Goal: Check status: Check status

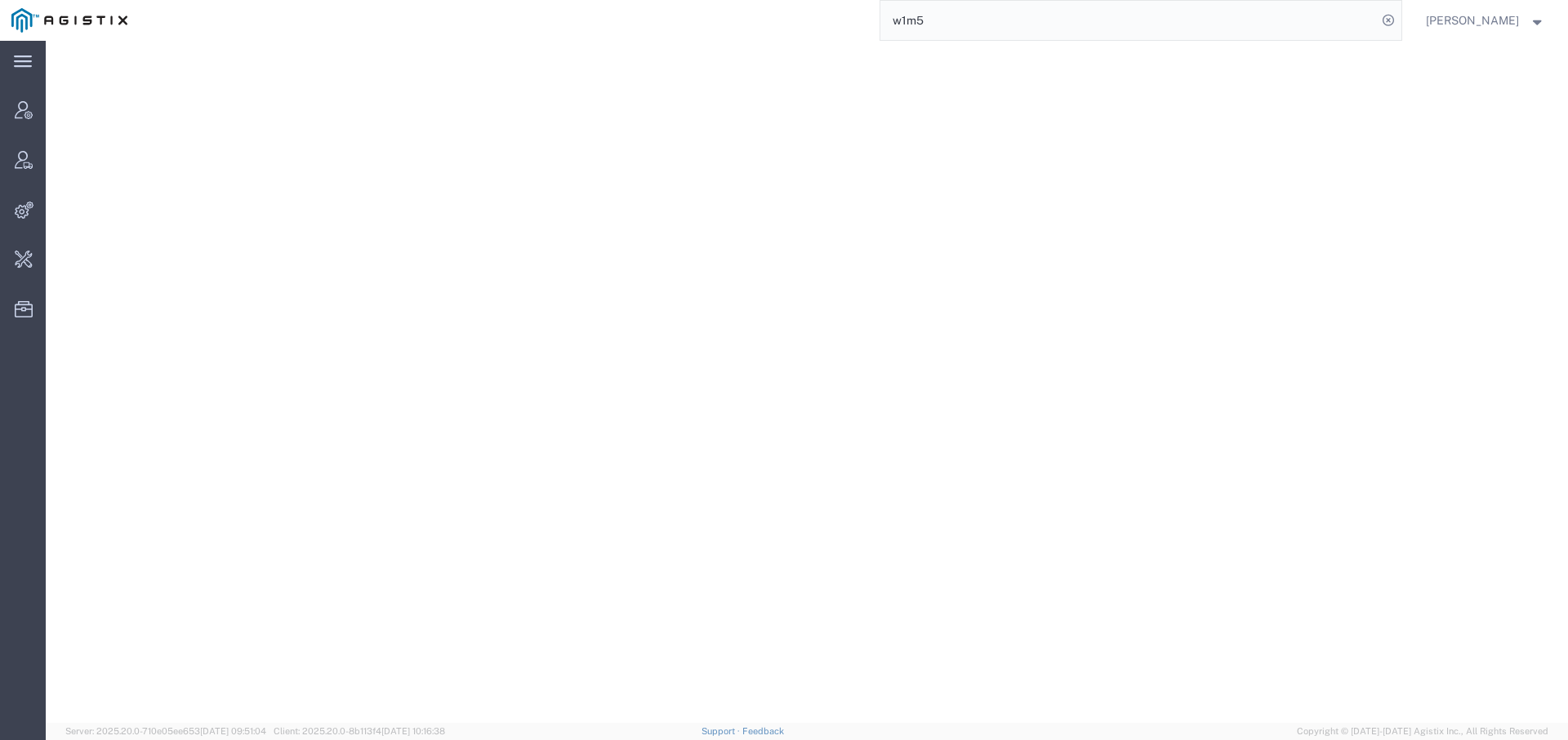
select select "ALL"
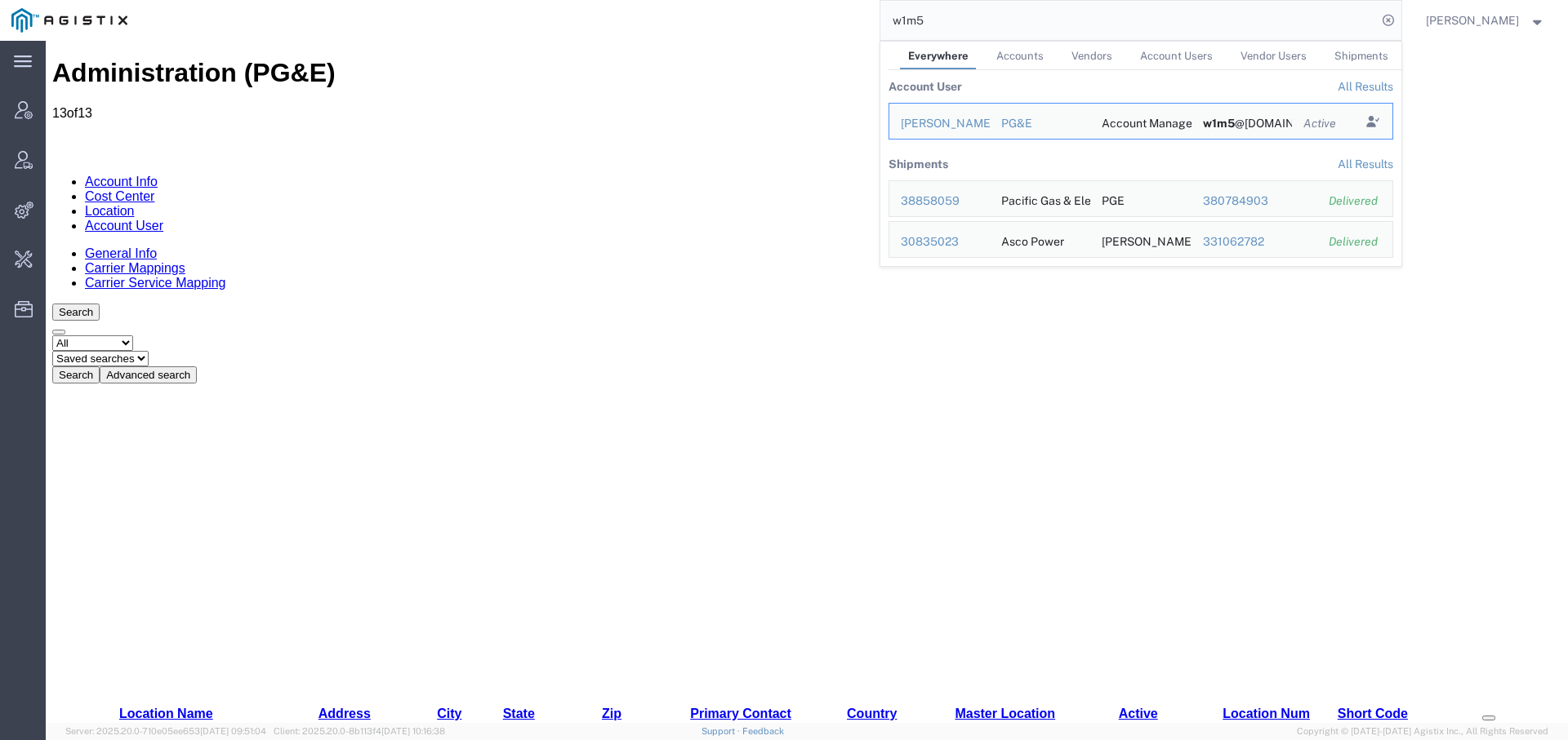
drag, startPoint x: 938, startPoint y: 19, endPoint x: 812, endPoint y: 13, distance: 126.1
click at [812, 13] on div "w1m5 Everywhere Accounts Vendors Account Users Vendor Users Shipments Account U…" at bounding box center [769, 21] width 1263 height 41
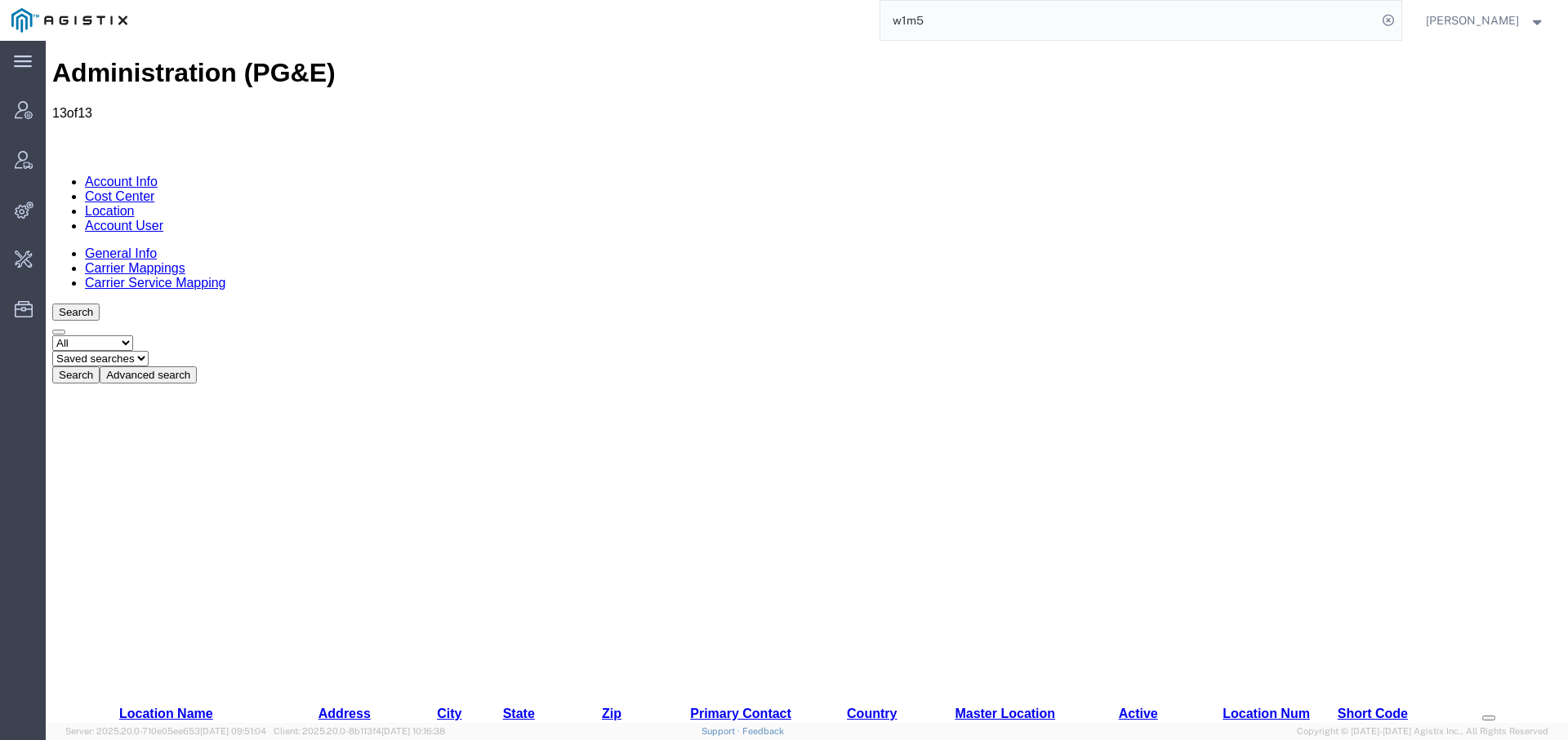
paste input "56890902"
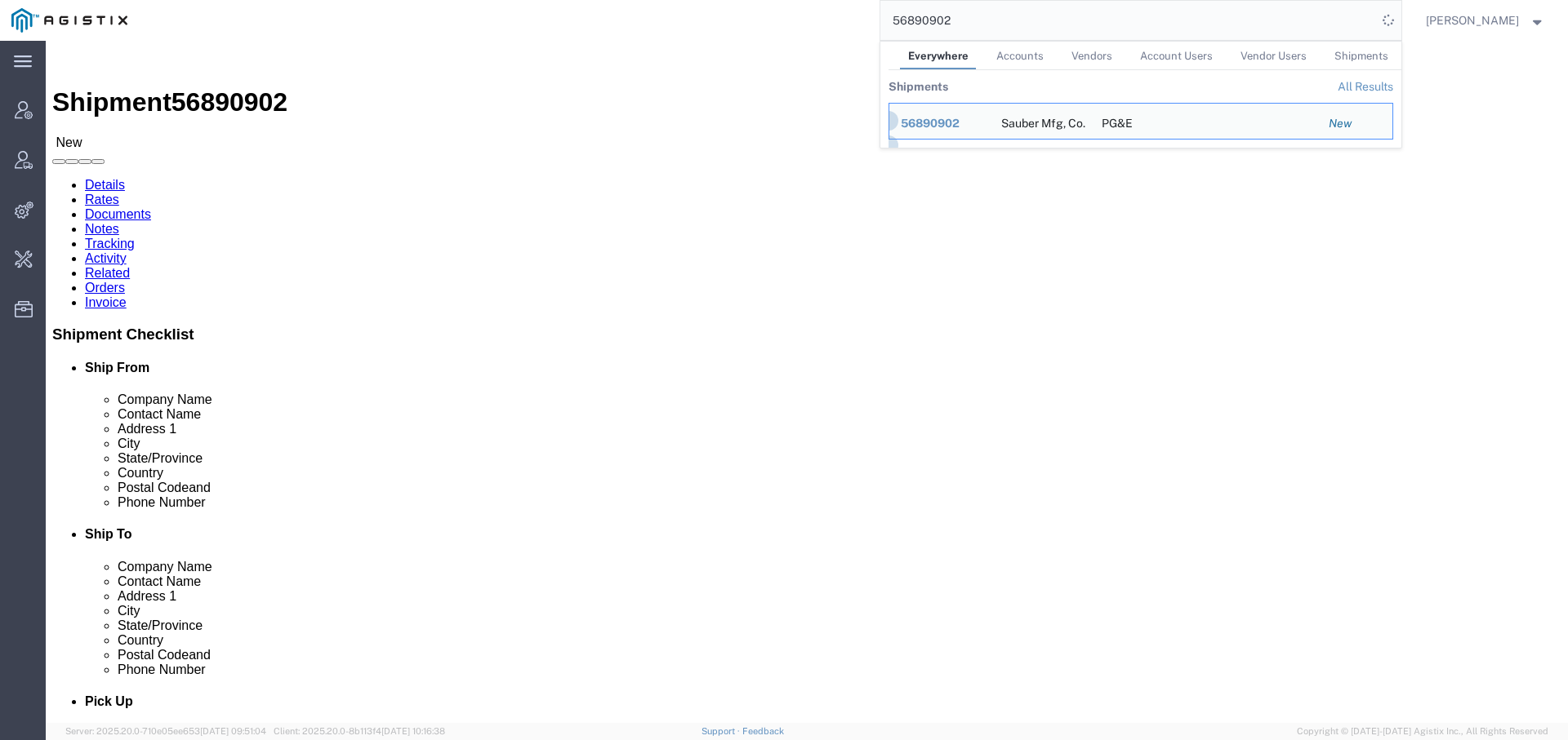
click h2 "Shipment Detail"
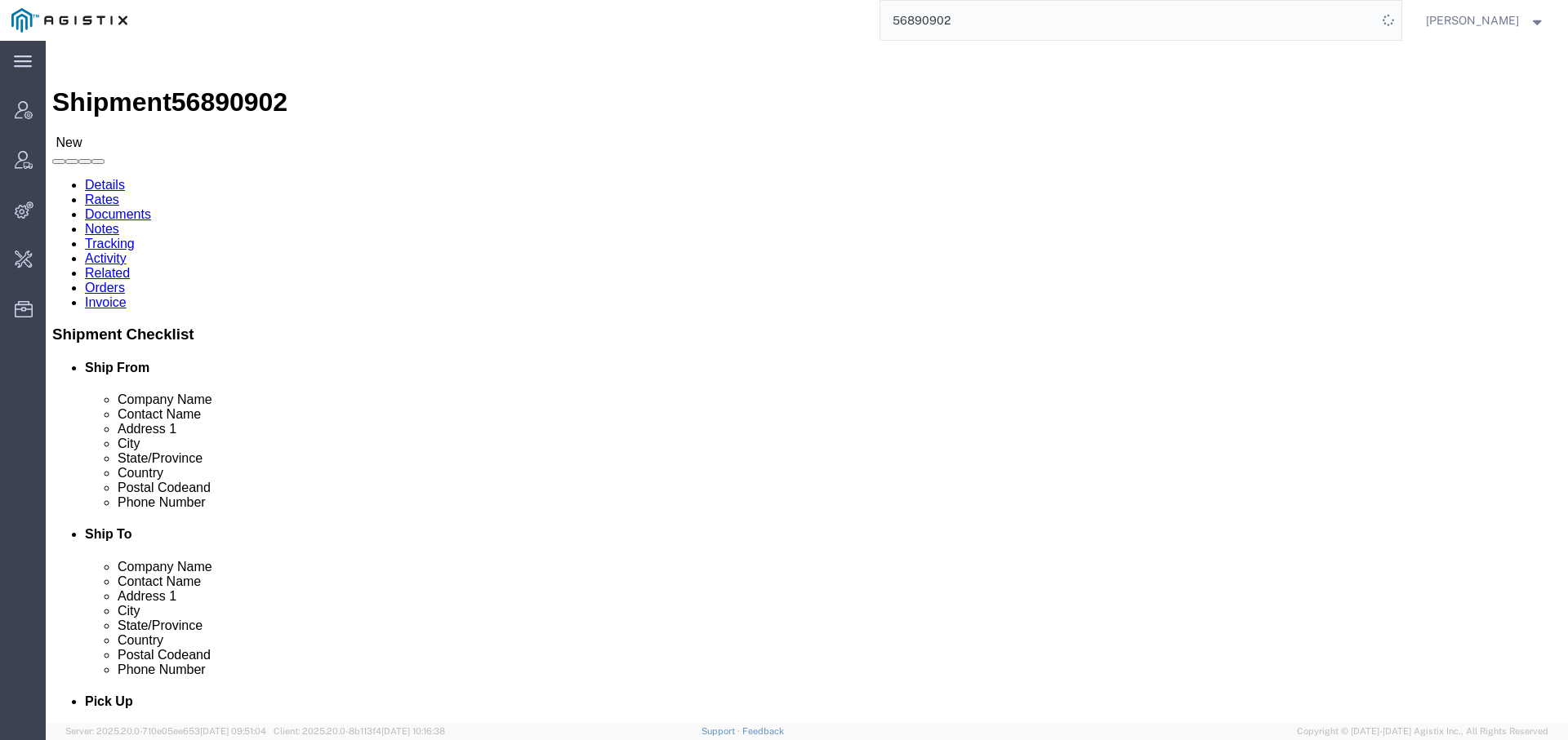
click link "Activity"
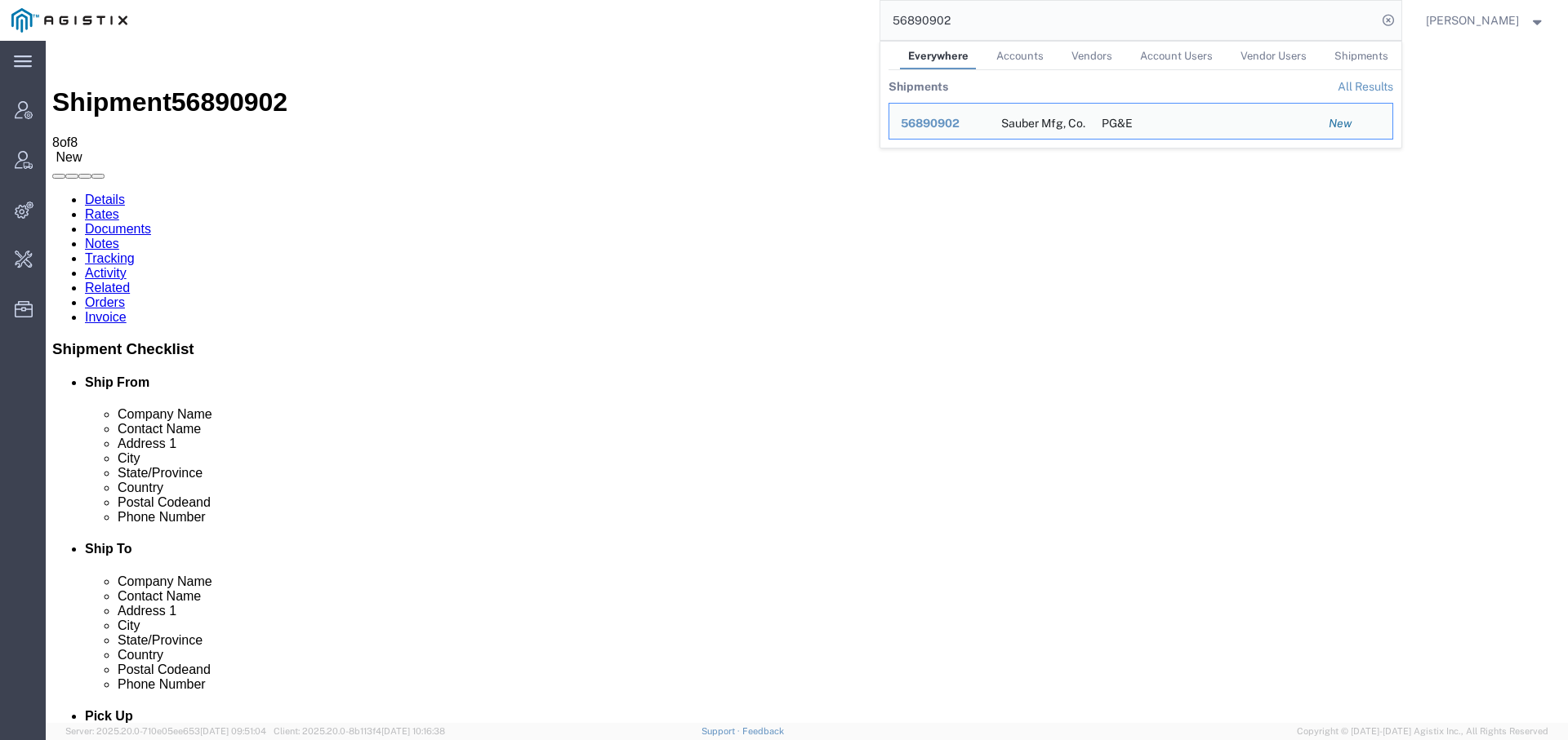
click at [116, 192] on link "Details" at bounding box center [104, 199] width 40 height 14
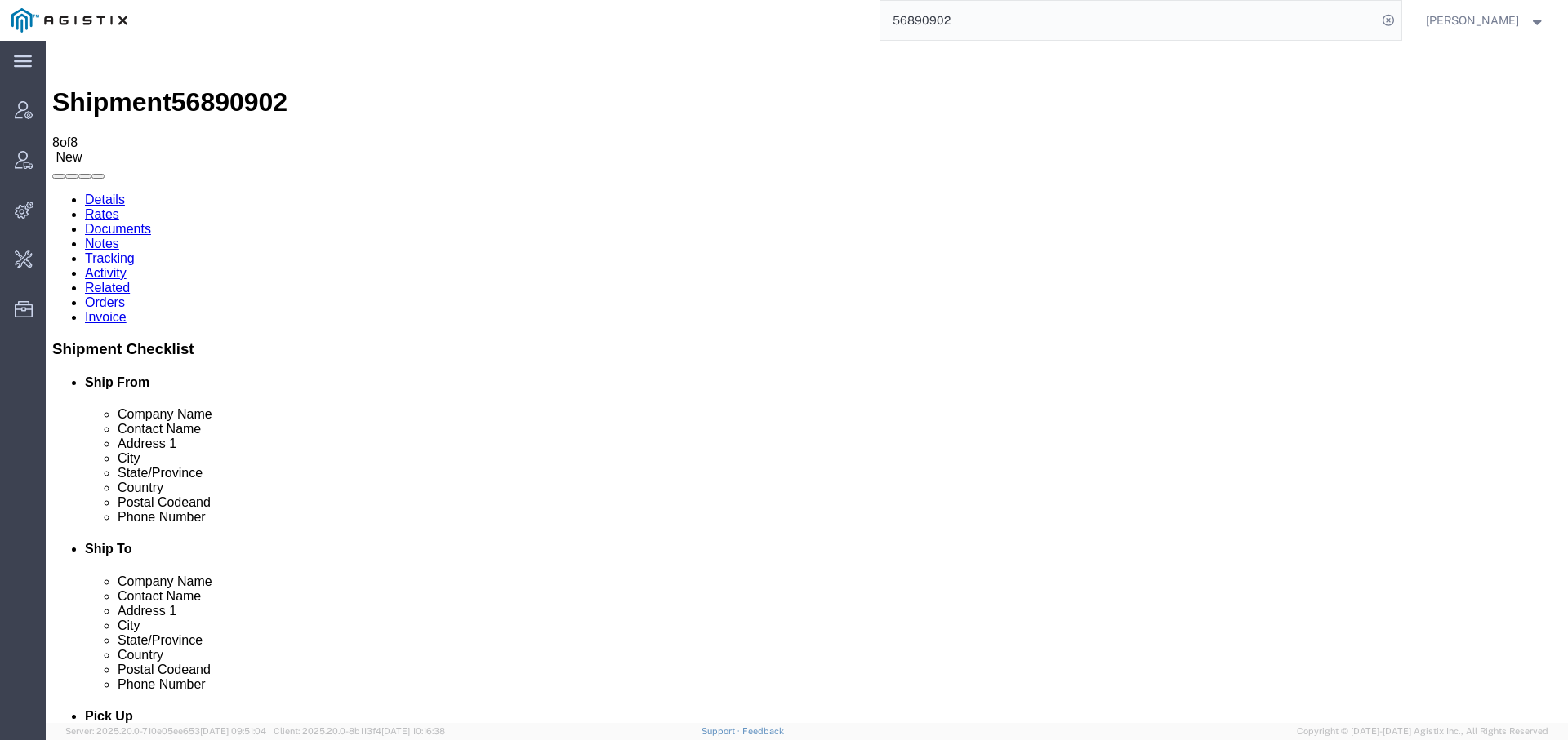
click b "2701245280"
copy b "2701245280"
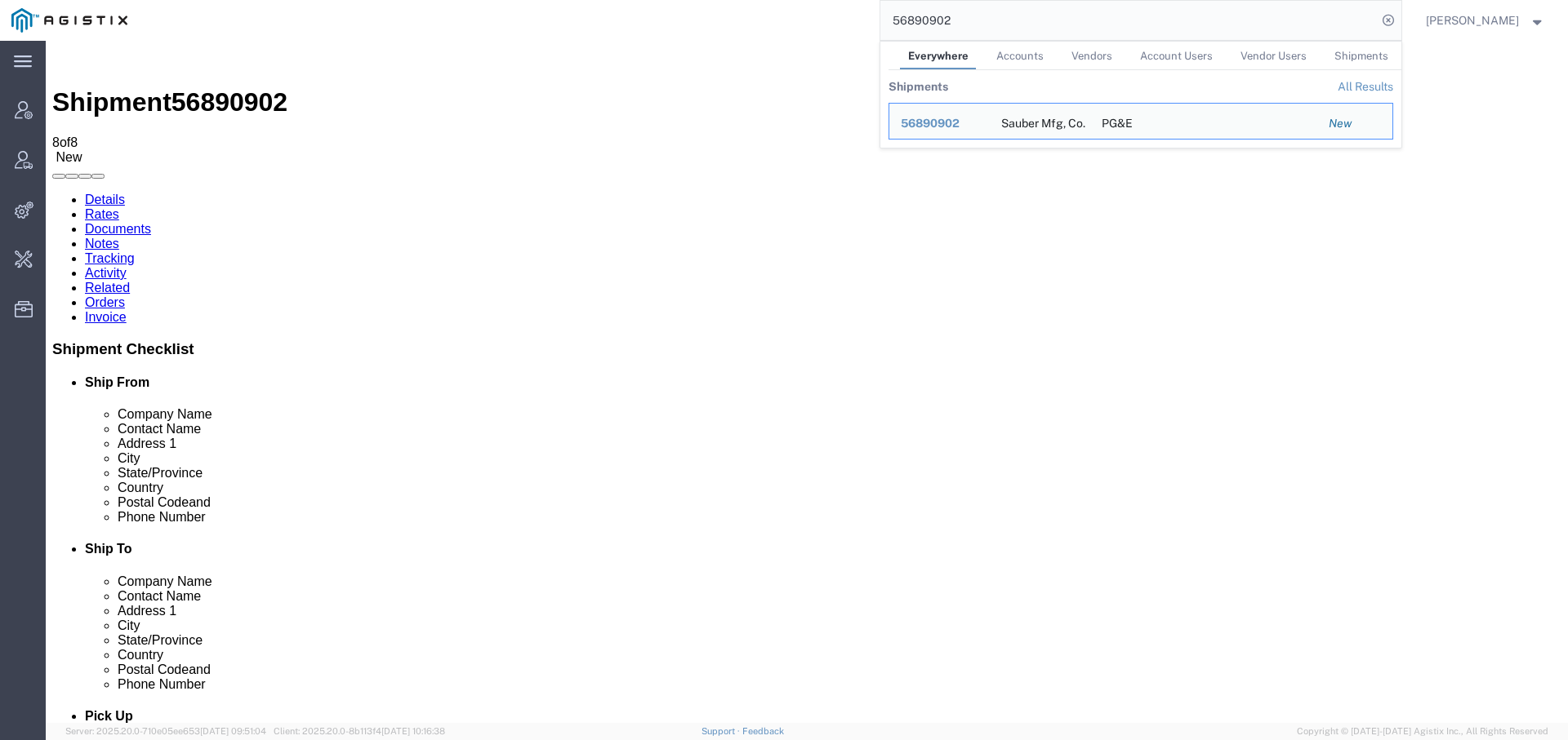
click at [917, 12] on input "56890902" at bounding box center [1129, 21] width 497 height 39
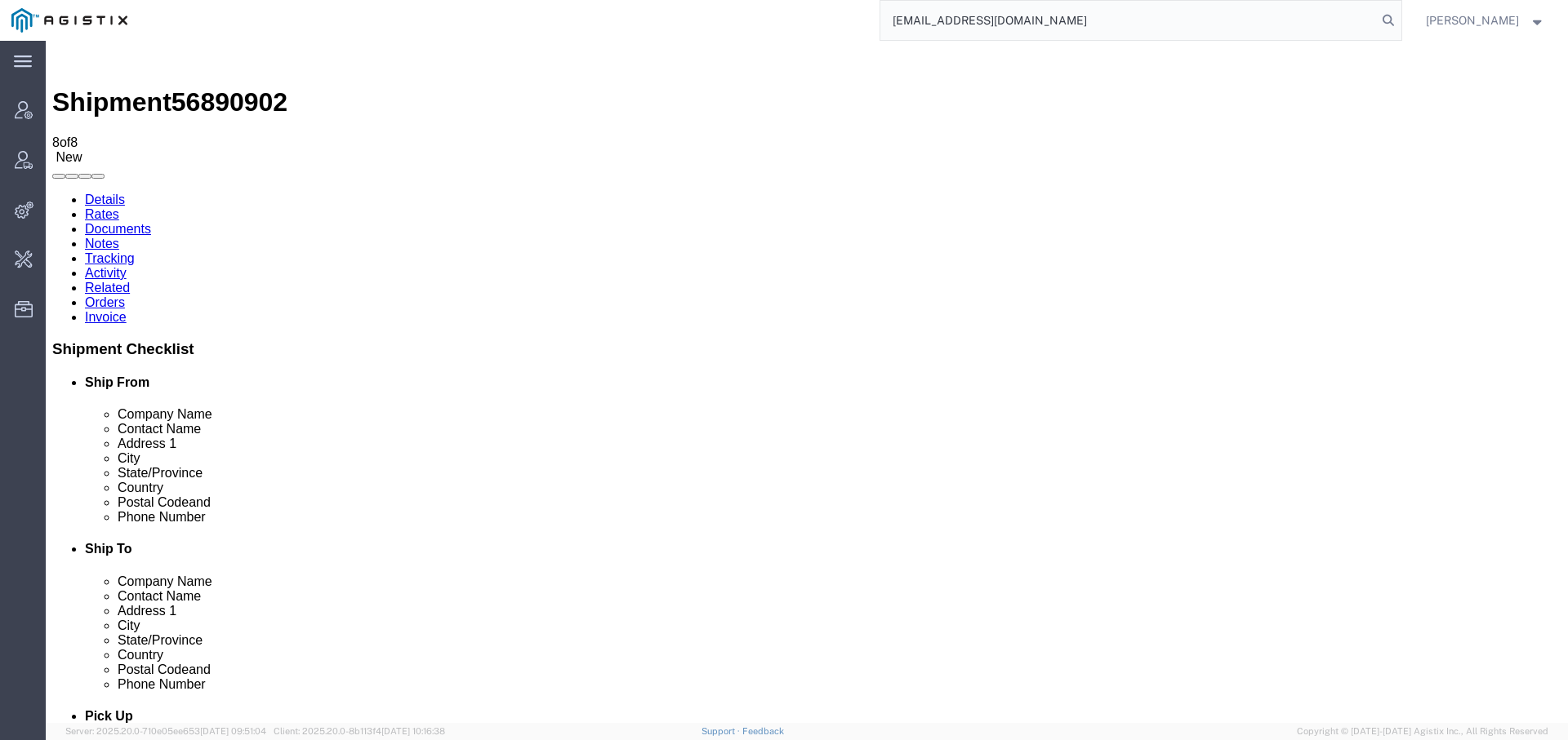
type input "[EMAIL_ADDRESS][DOMAIN_NAME]"
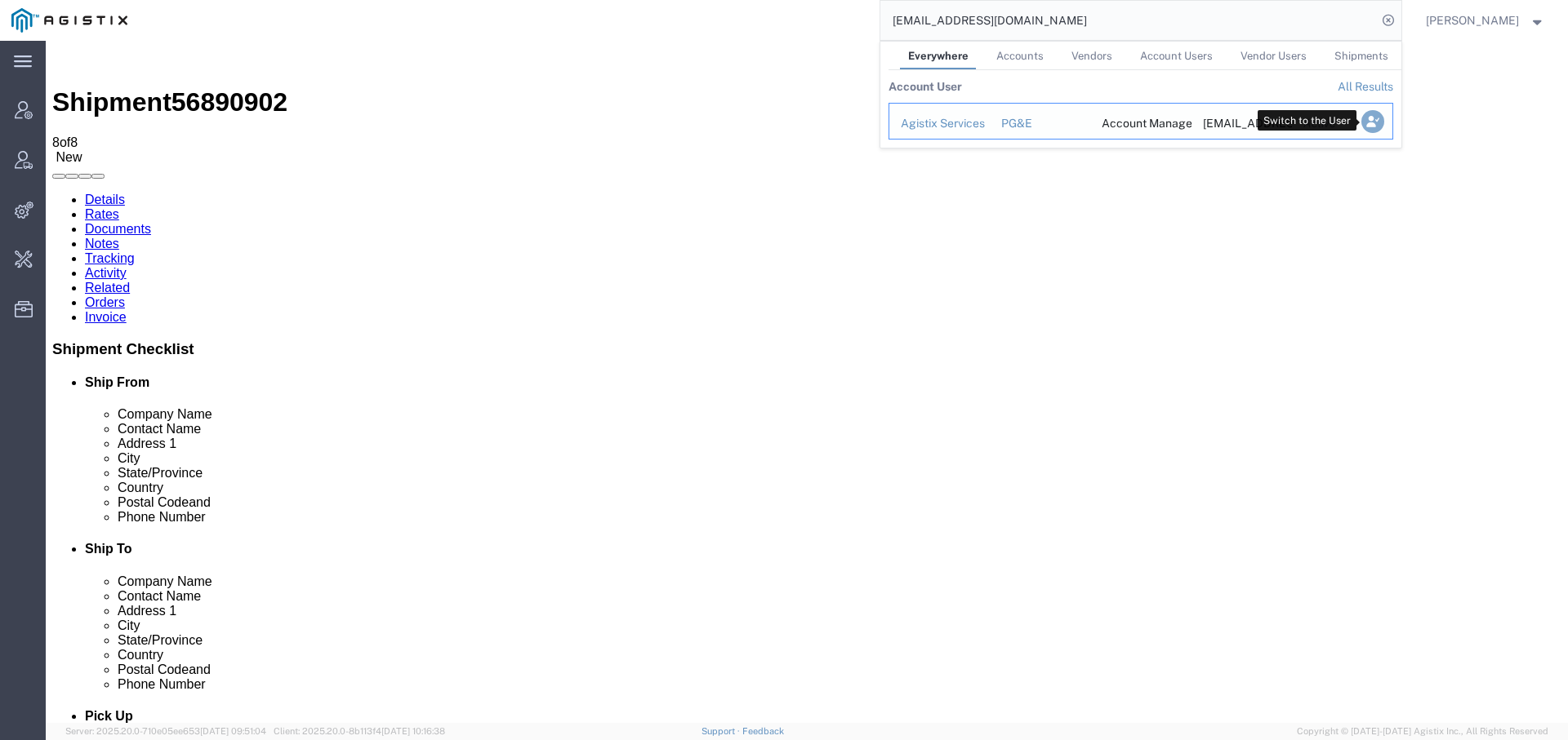
click at [1374, 125] on icon "Search Results" at bounding box center [1371, 121] width 23 height 23
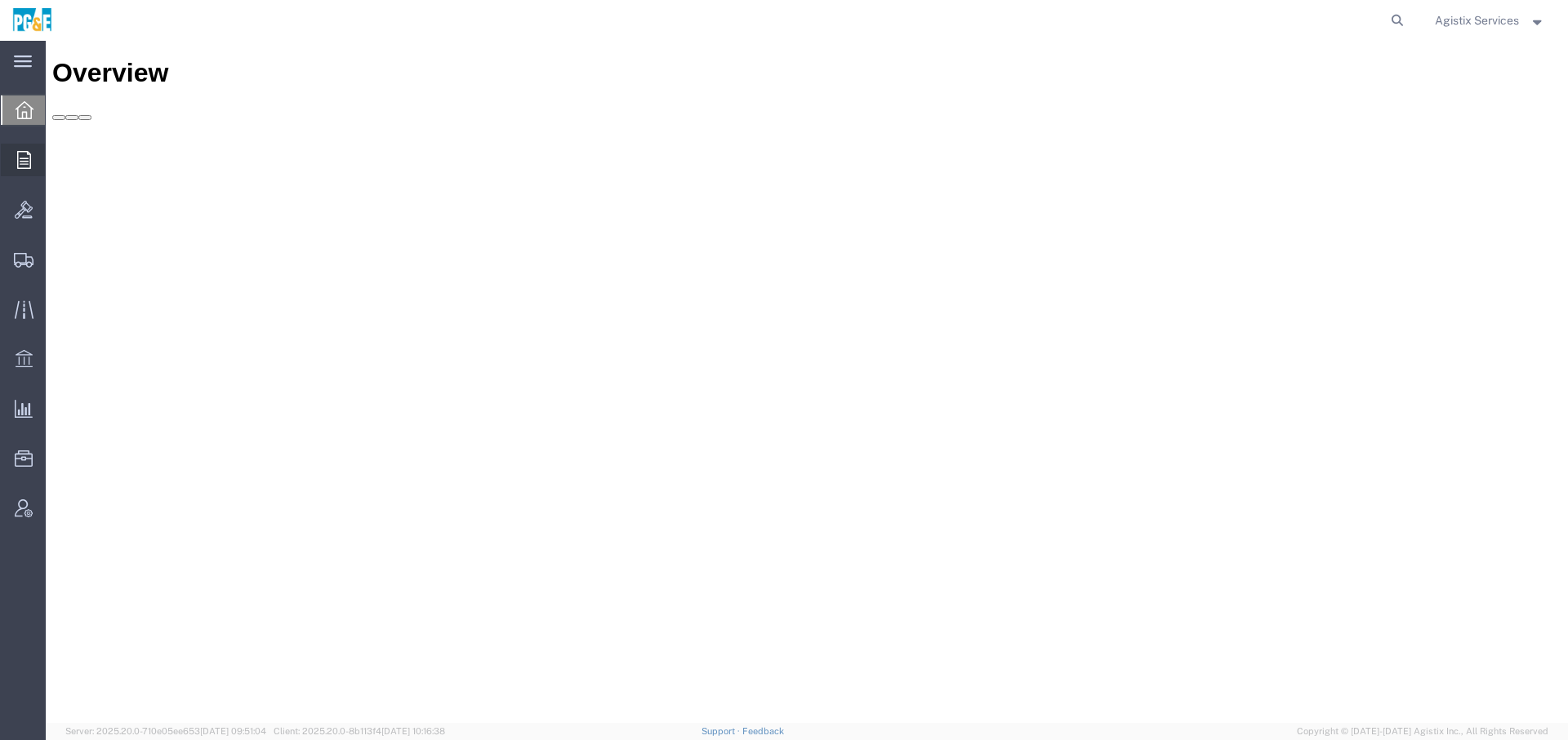
click at [21, 167] on icon at bounding box center [24, 160] width 14 height 18
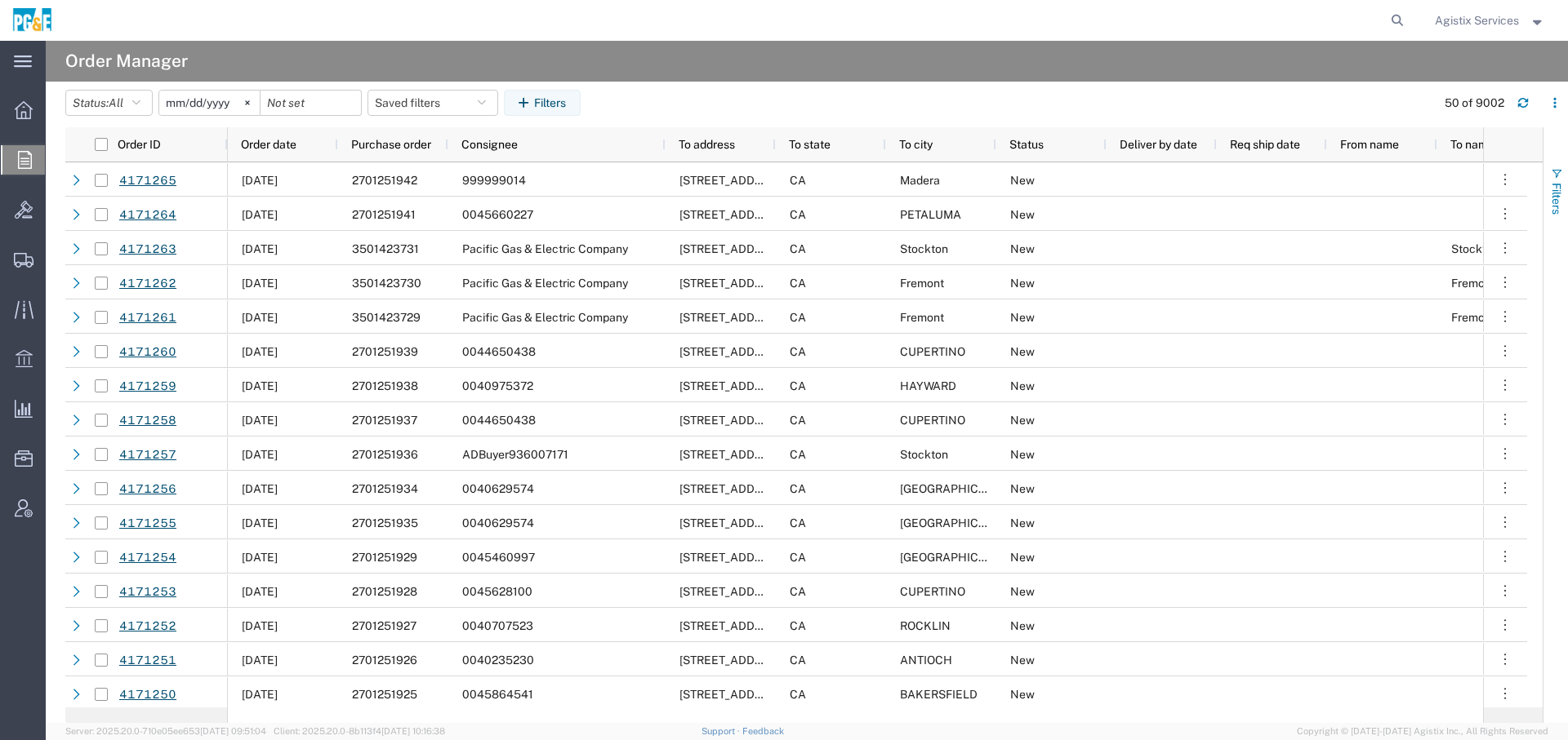
click at [1559, 185] on span "Filters" at bounding box center [1556, 198] width 13 height 32
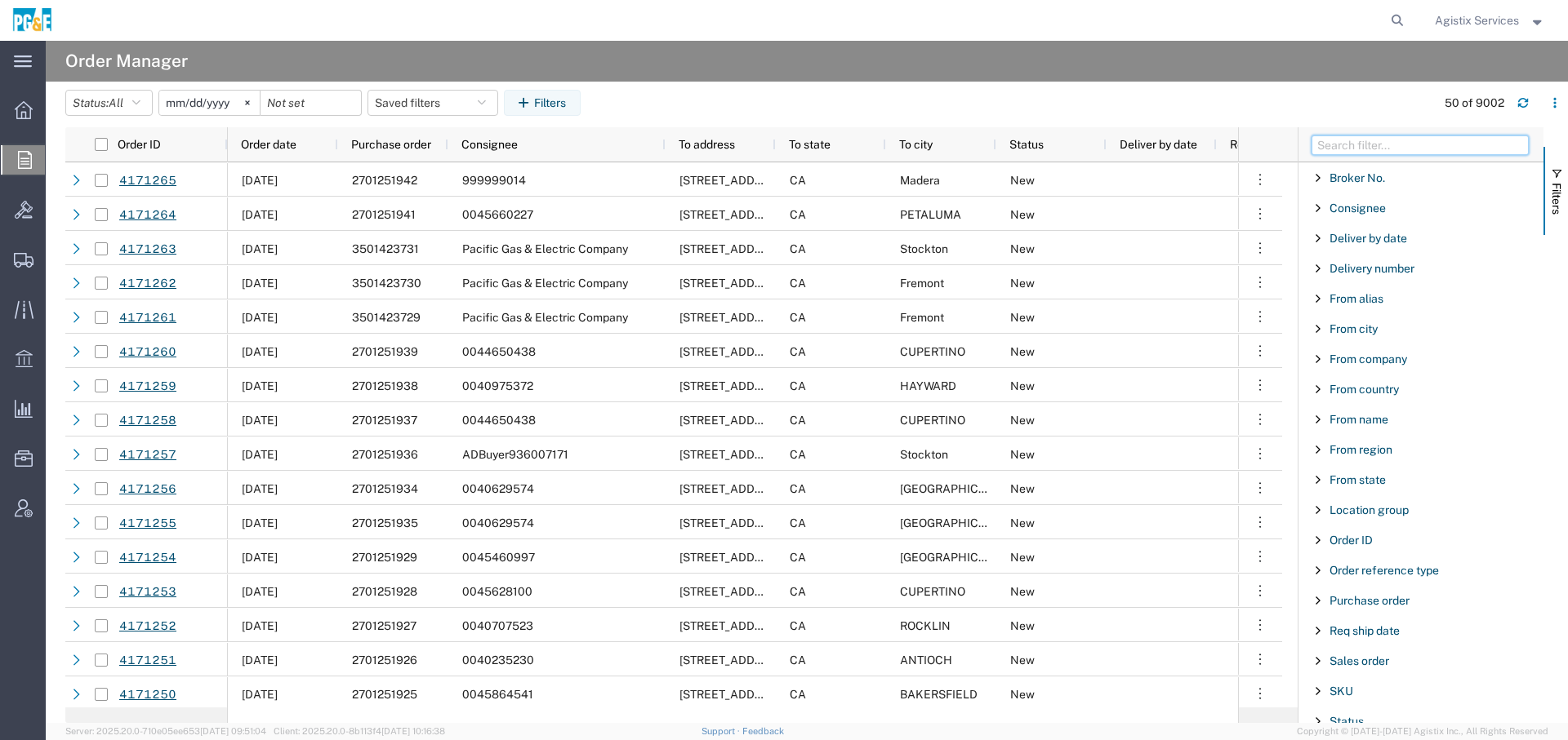
click at [1364, 148] on input "Filter Columns Input" at bounding box center [1420, 145] width 217 height 20
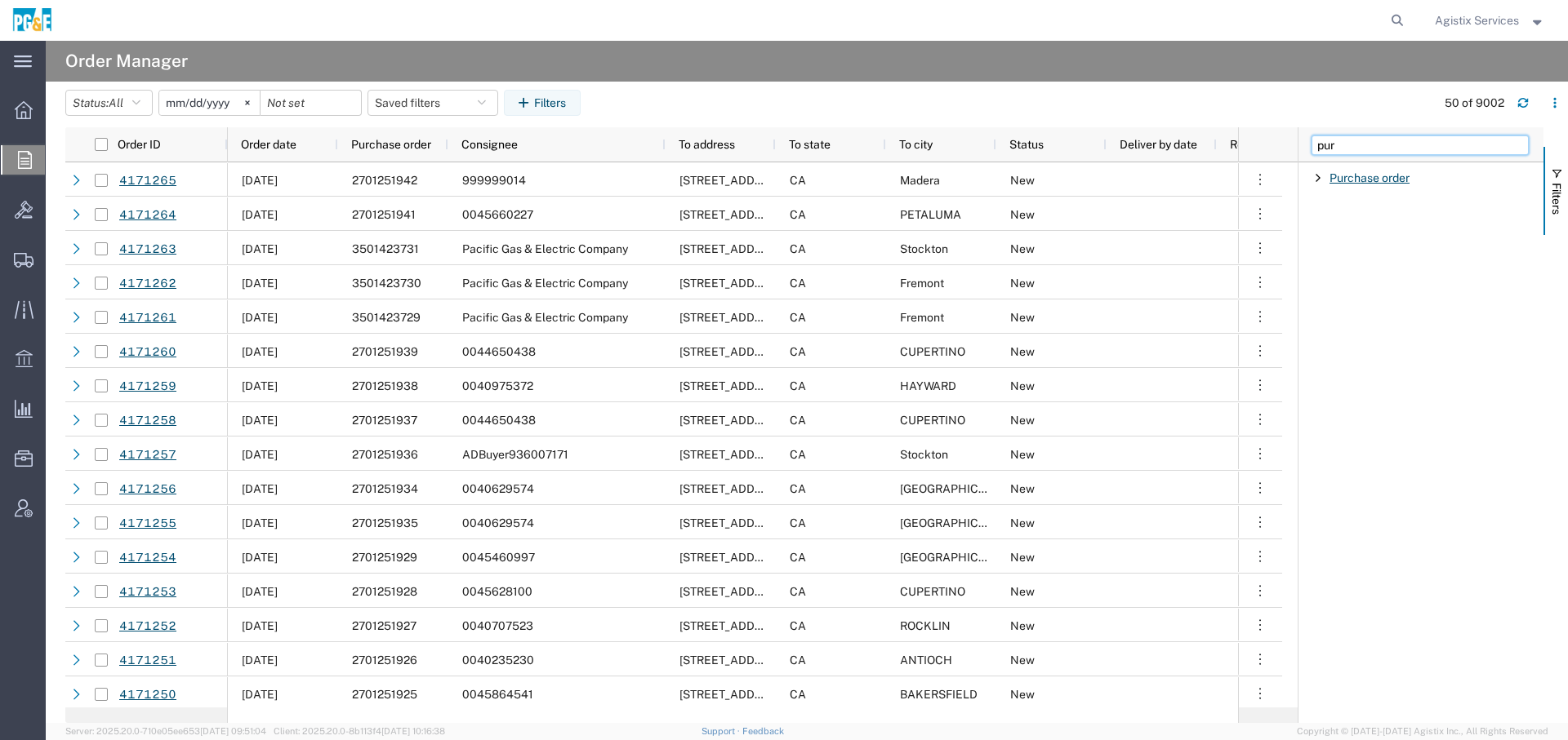
type input "pur"
click at [1375, 178] on span "Purchase order" at bounding box center [1370, 178] width 80 height 13
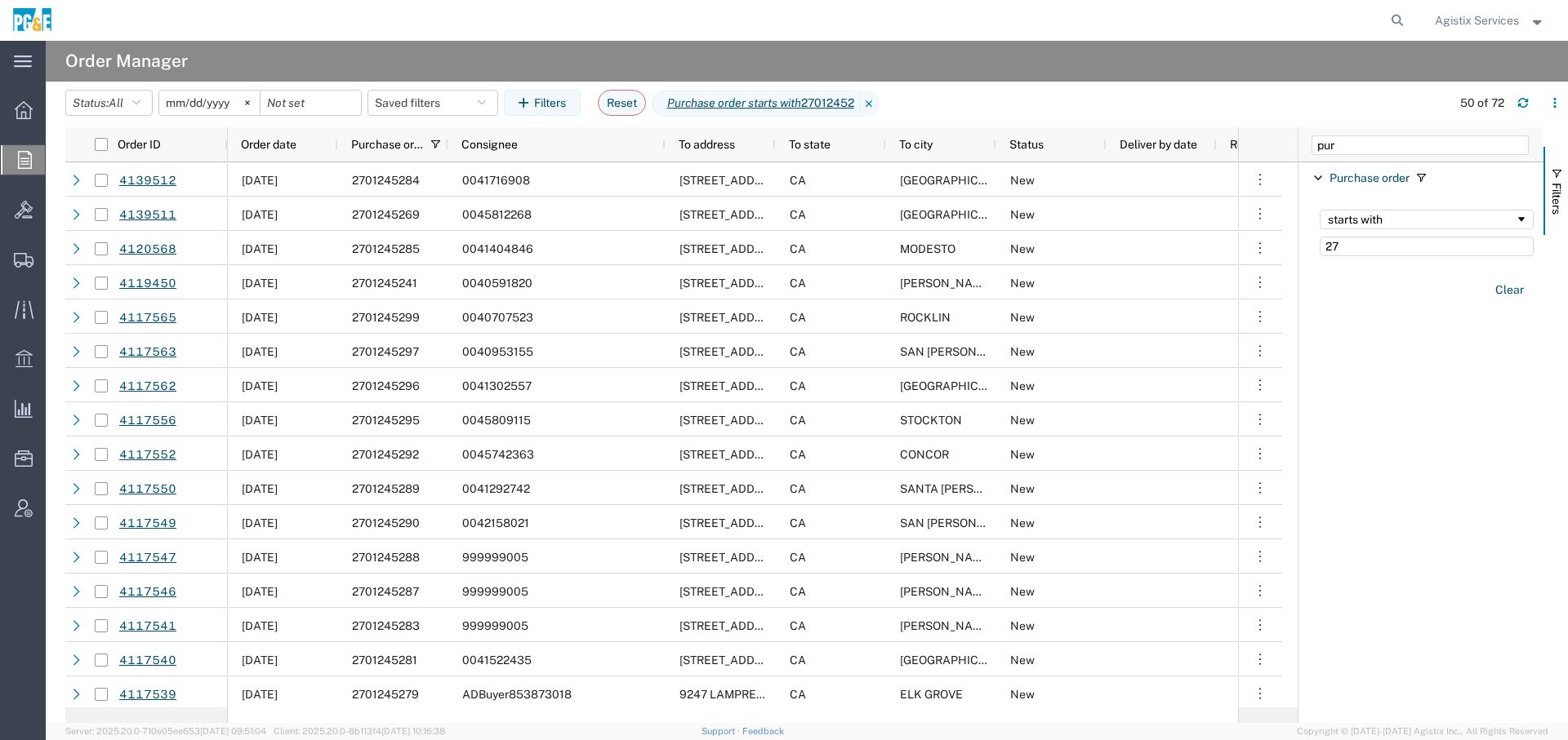
type input "2"
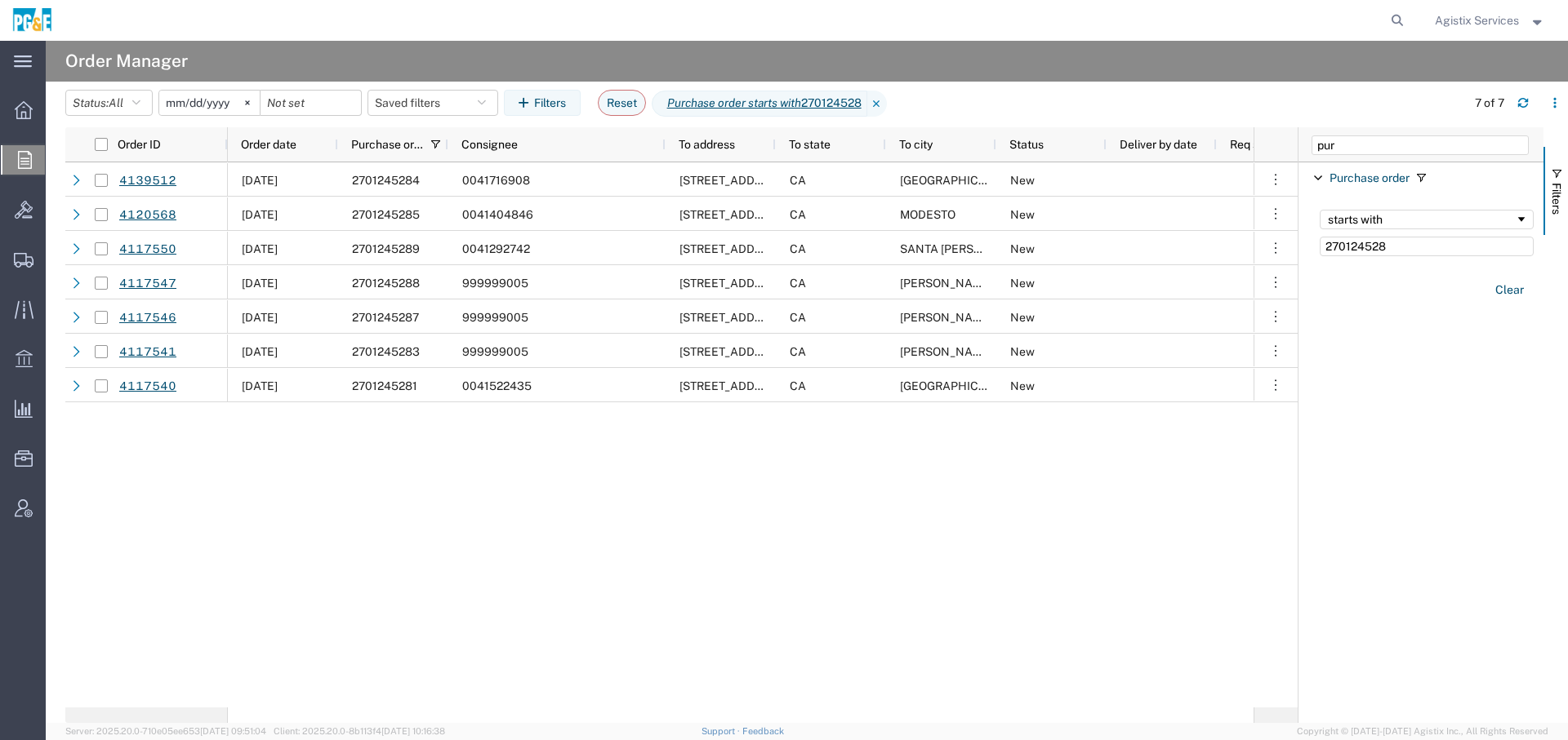
type input "270124528"
click at [218, 100] on input "2025-08-30" at bounding box center [209, 103] width 100 height 25
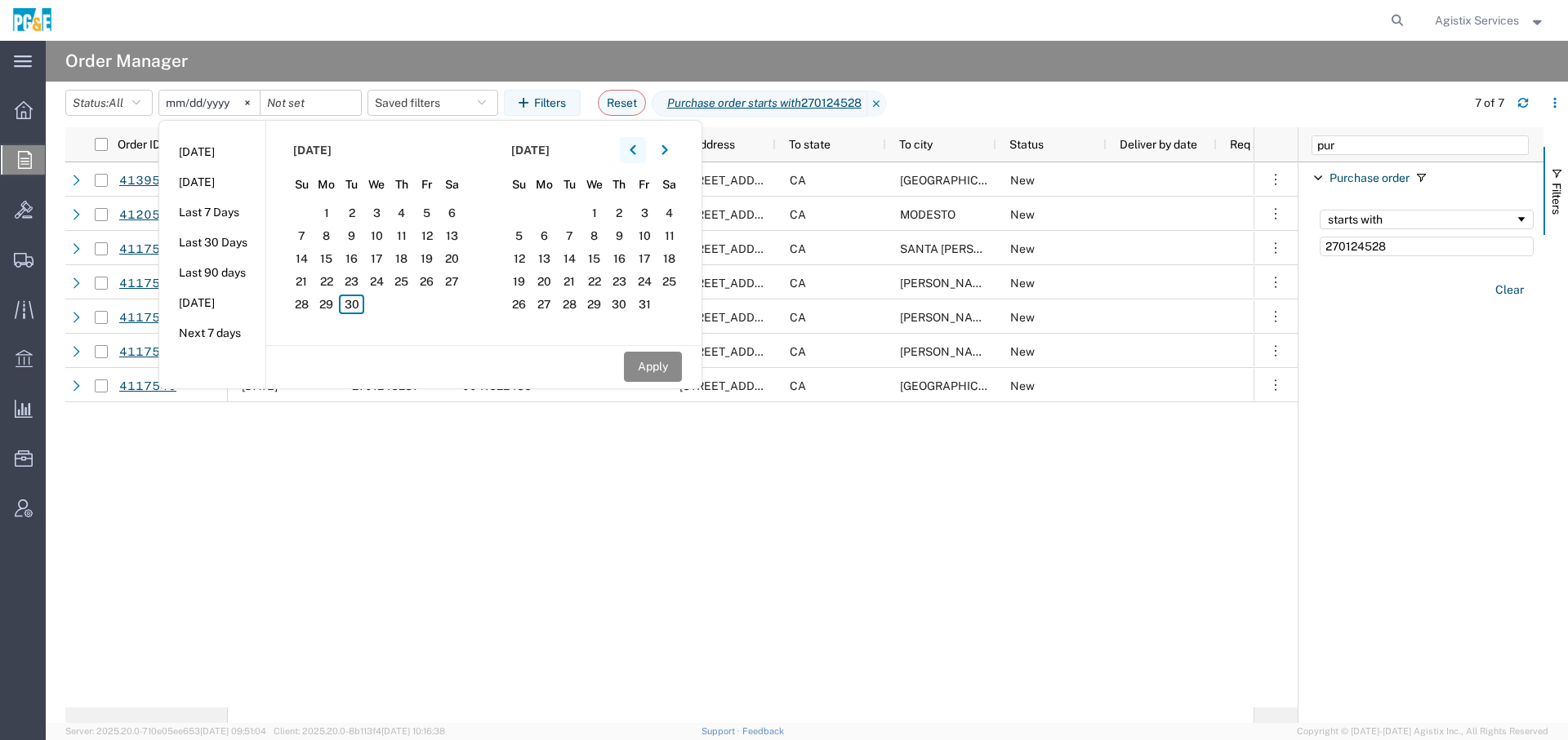
click at [635, 144] on icon "button" at bounding box center [633, 150] width 7 height 11
click at [405, 206] on span "1" at bounding box center [403, 213] width 26 height 20
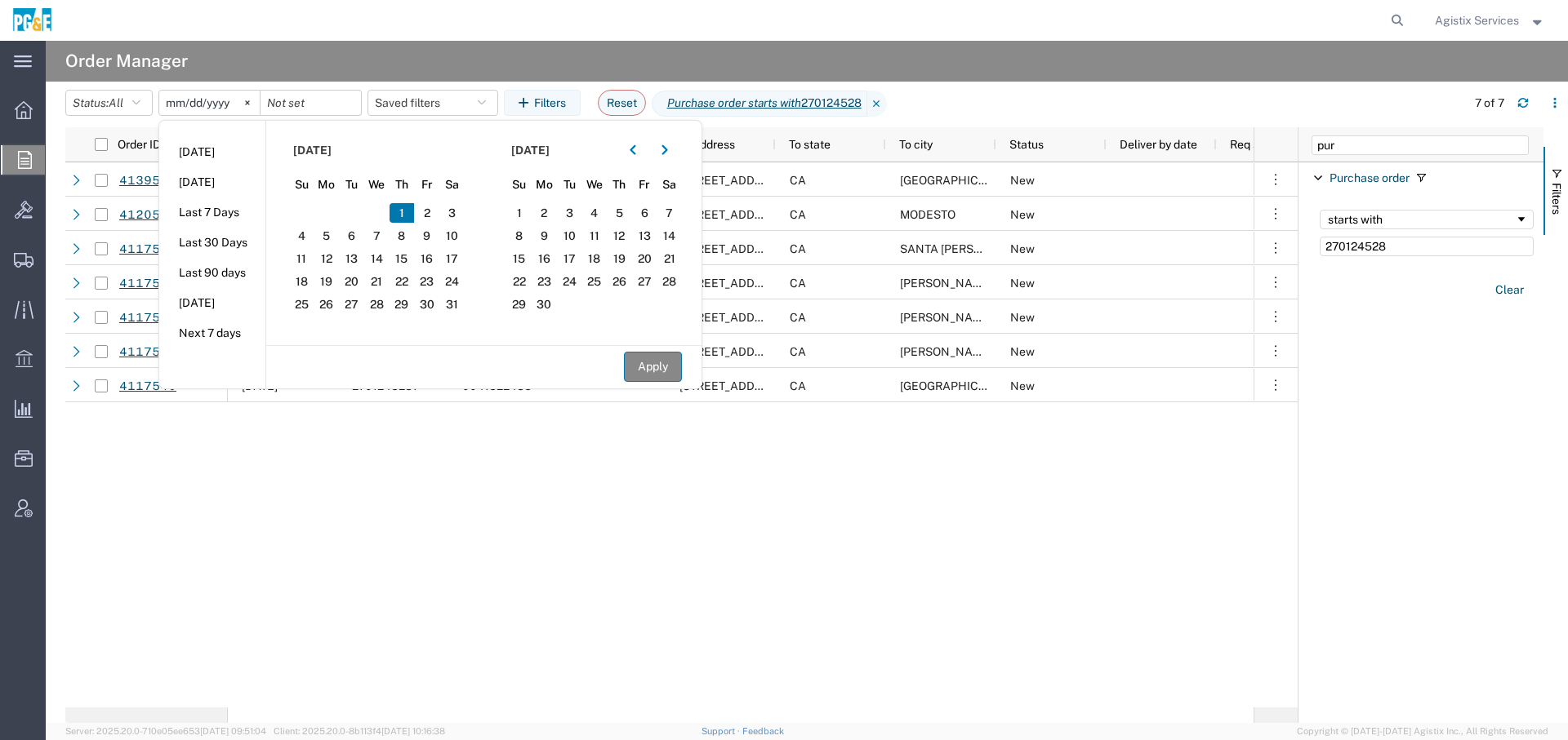
click at [656, 361] on button "Apply" at bounding box center [653, 367] width 58 height 30
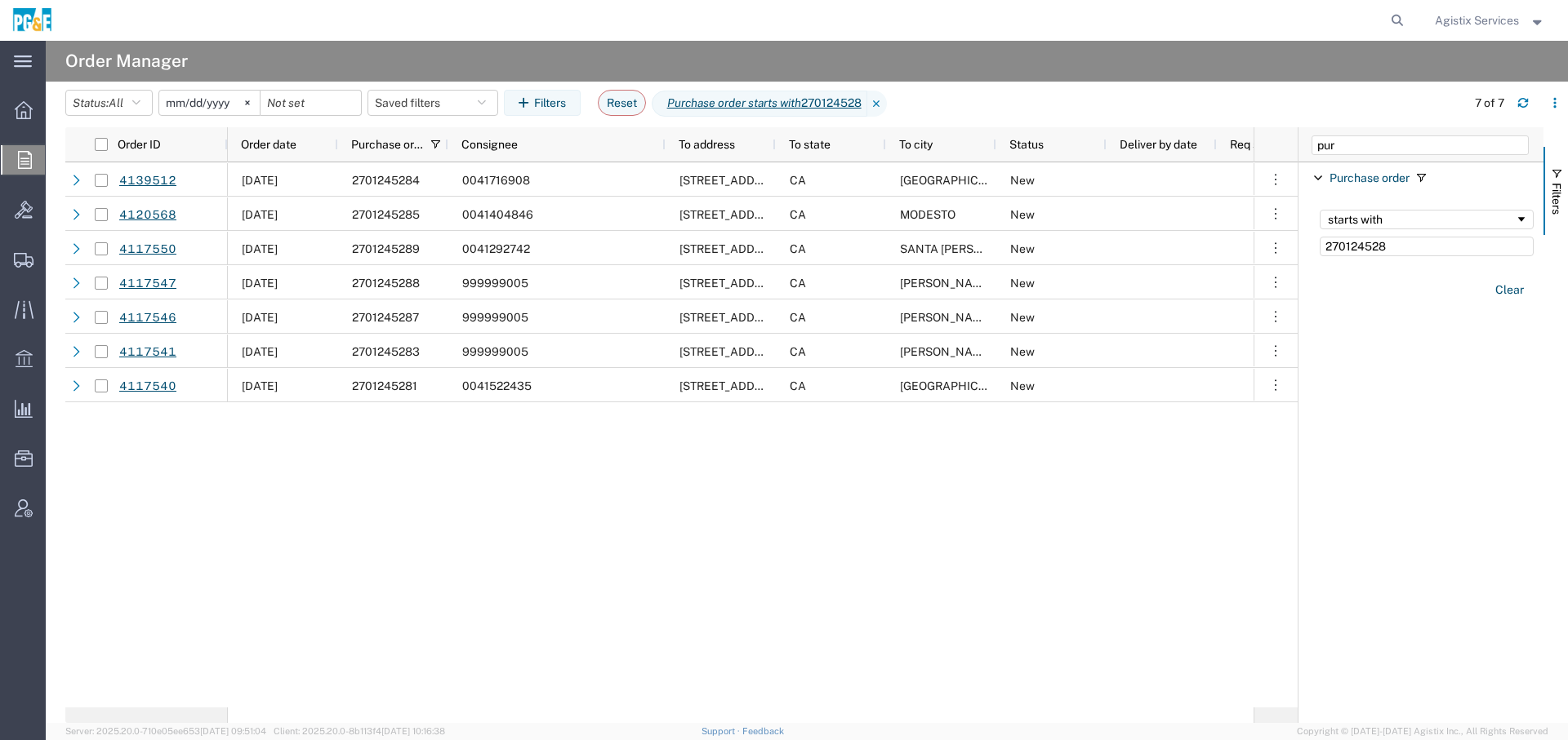
click at [221, 94] on input "2025-05-01" at bounding box center [209, 103] width 100 height 25
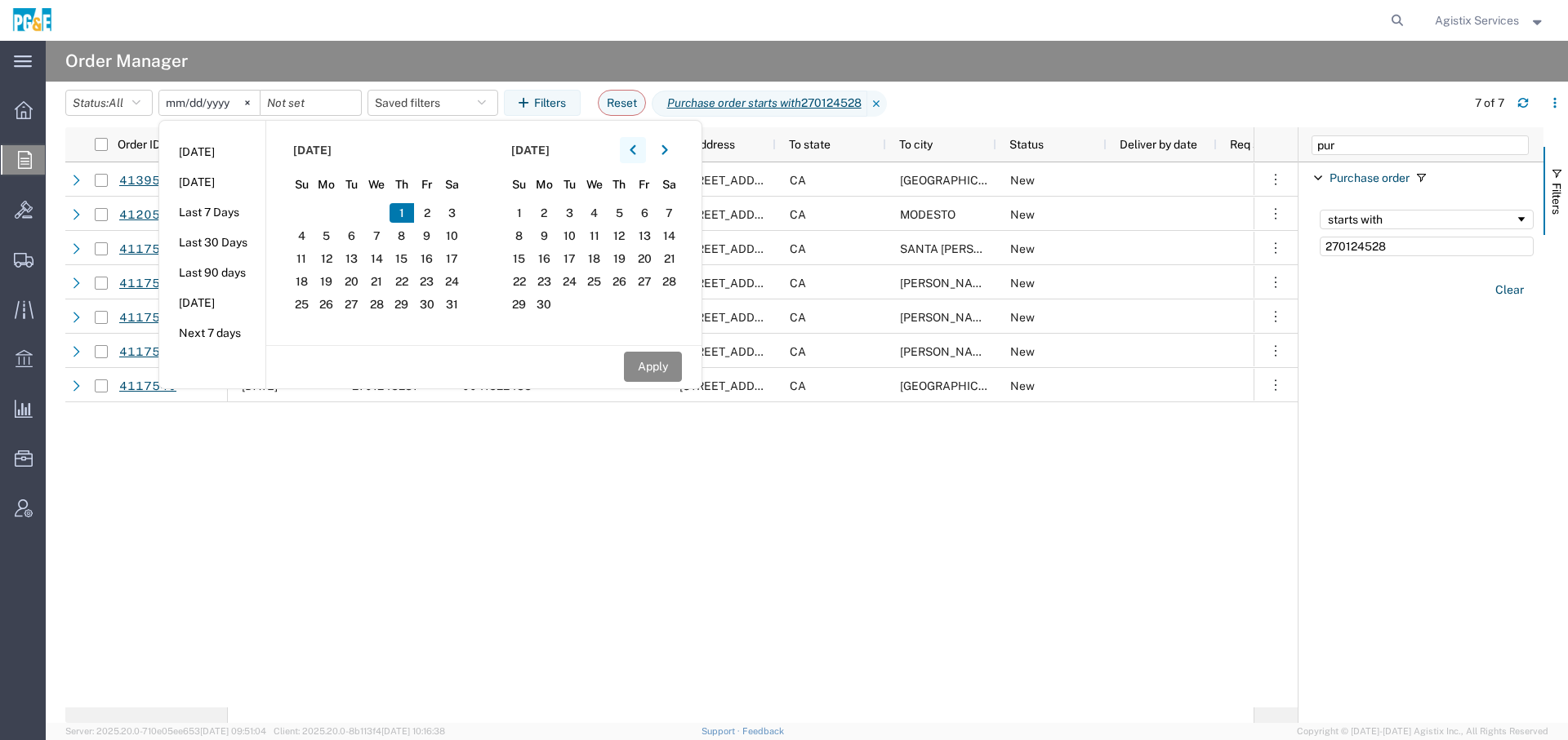
click at [636, 148] on icon "button" at bounding box center [633, 150] width 7 height 11
click at [376, 210] on span "1" at bounding box center [377, 213] width 26 height 20
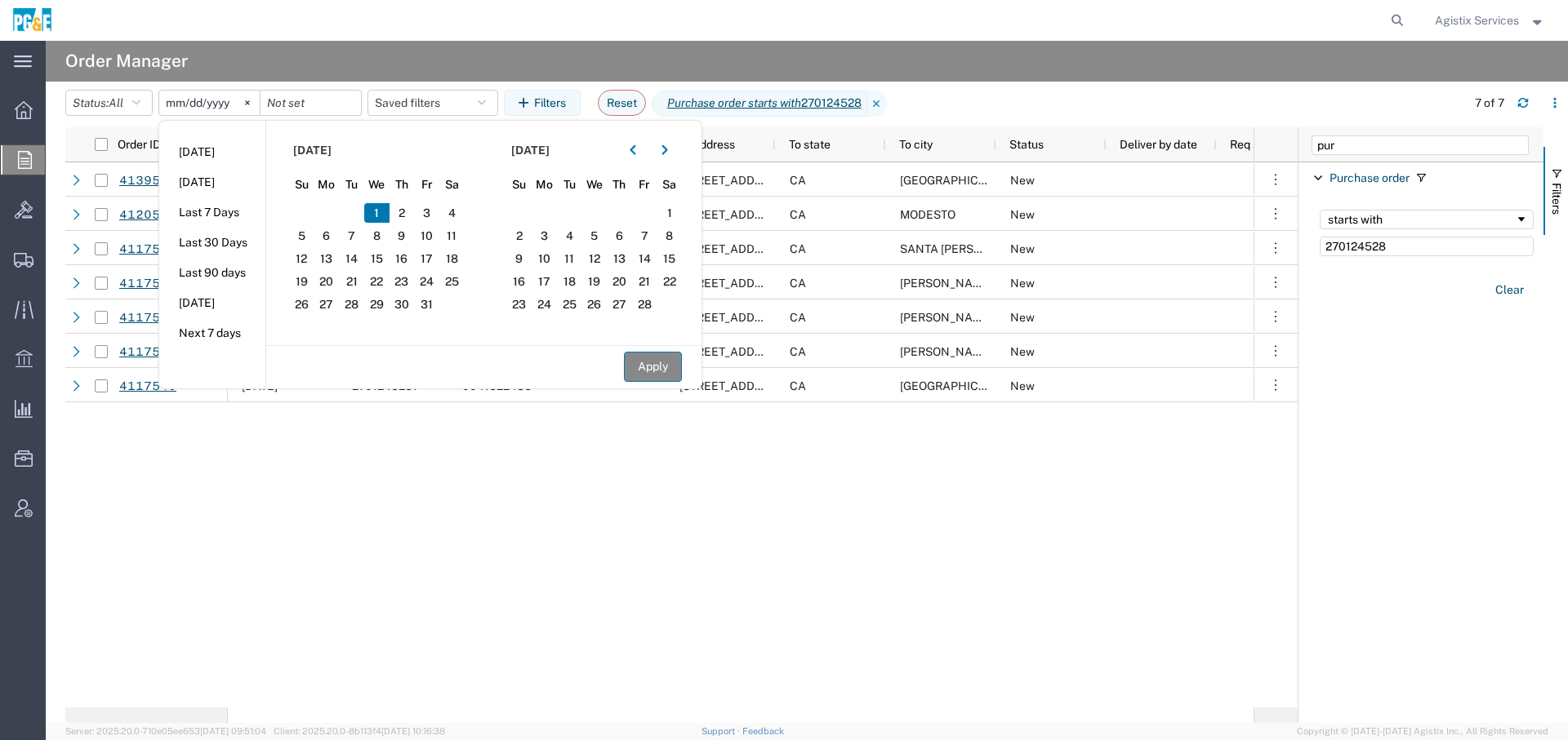
click at [669, 369] on button "Apply" at bounding box center [653, 367] width 58 height 30
type input "2025-01-01"
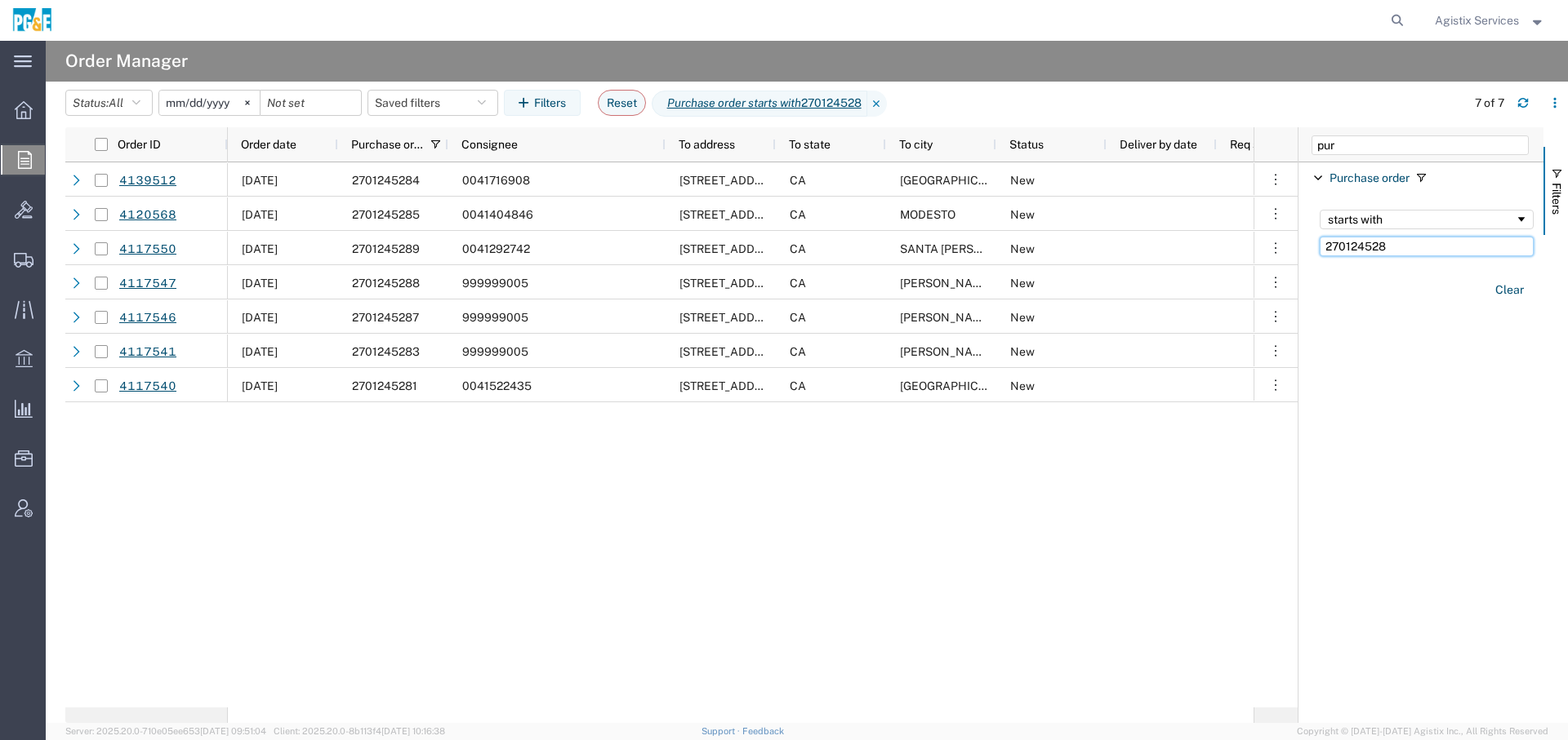
click at [1359, 247] on input "270124528" at bounding box center [1427, 246] width 214 height 20
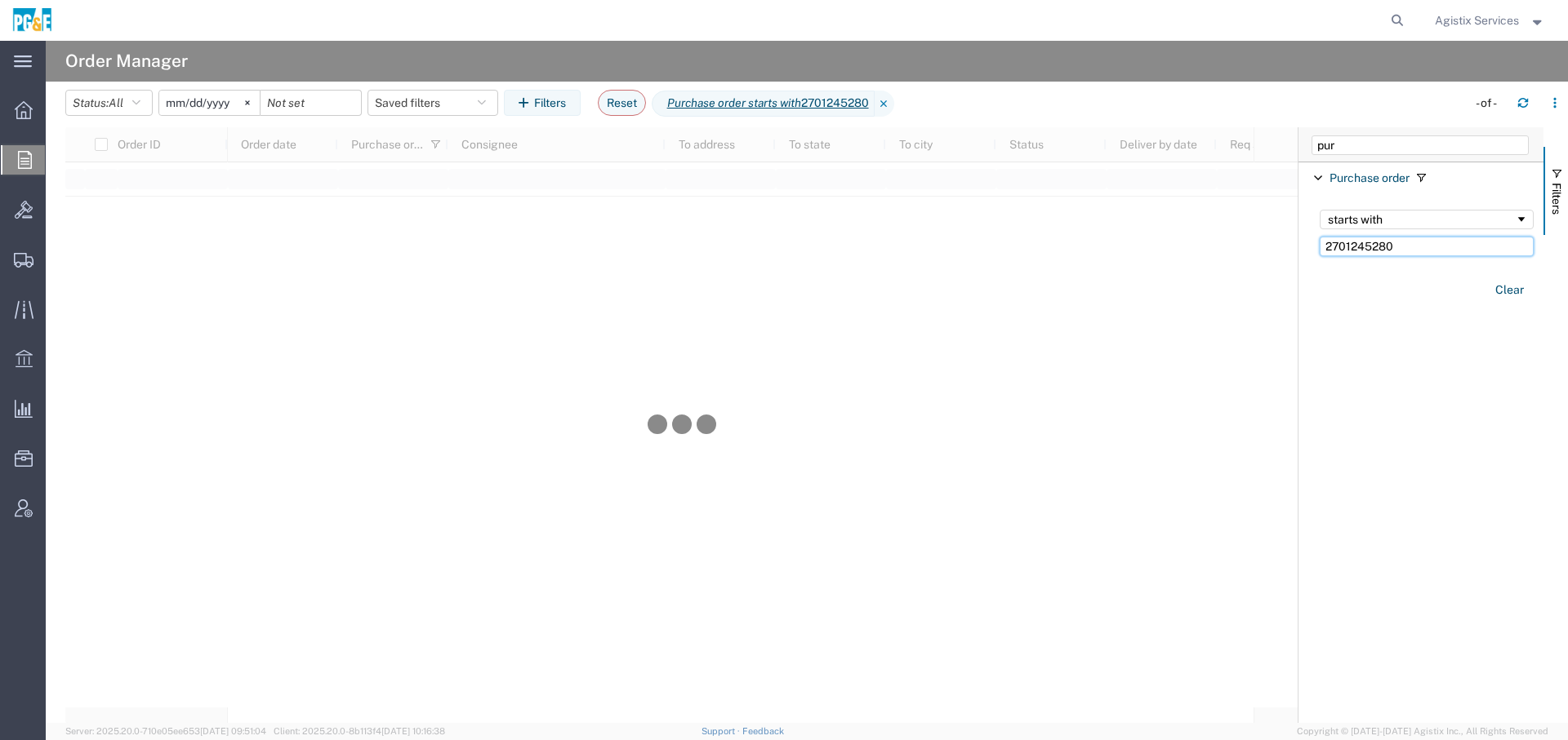
click at [1370, 252] on input "2701245280" at bounding box center [1427, 246] width 214 height 20
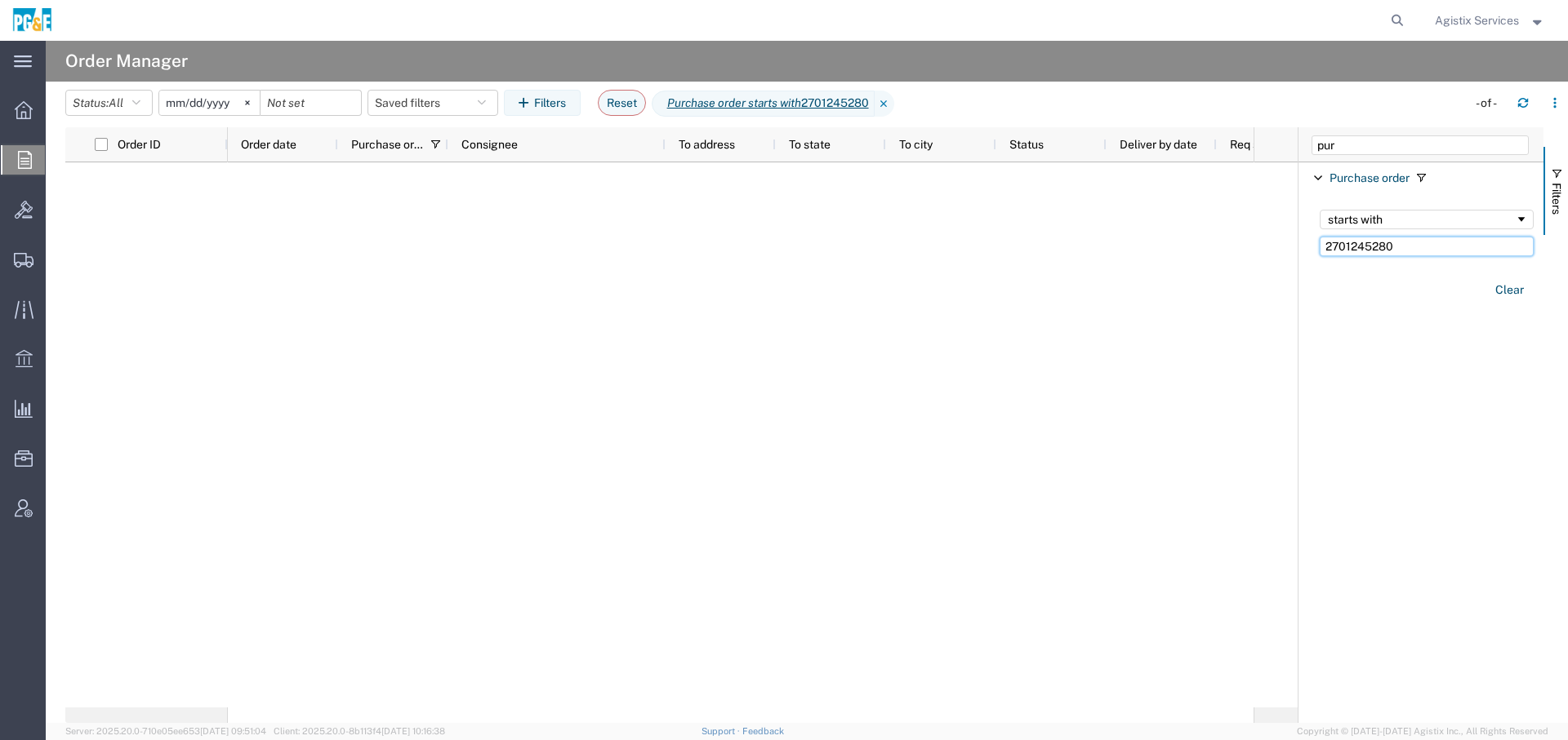
type input "2701245280"
click at [1366, 247] on input "2701245280" at bounding box center [1427, 246] width 214 height 20
click at [1393, 16] on icon at bounding box center [1397, 21] width 23 height 23
paste input "2701245280"
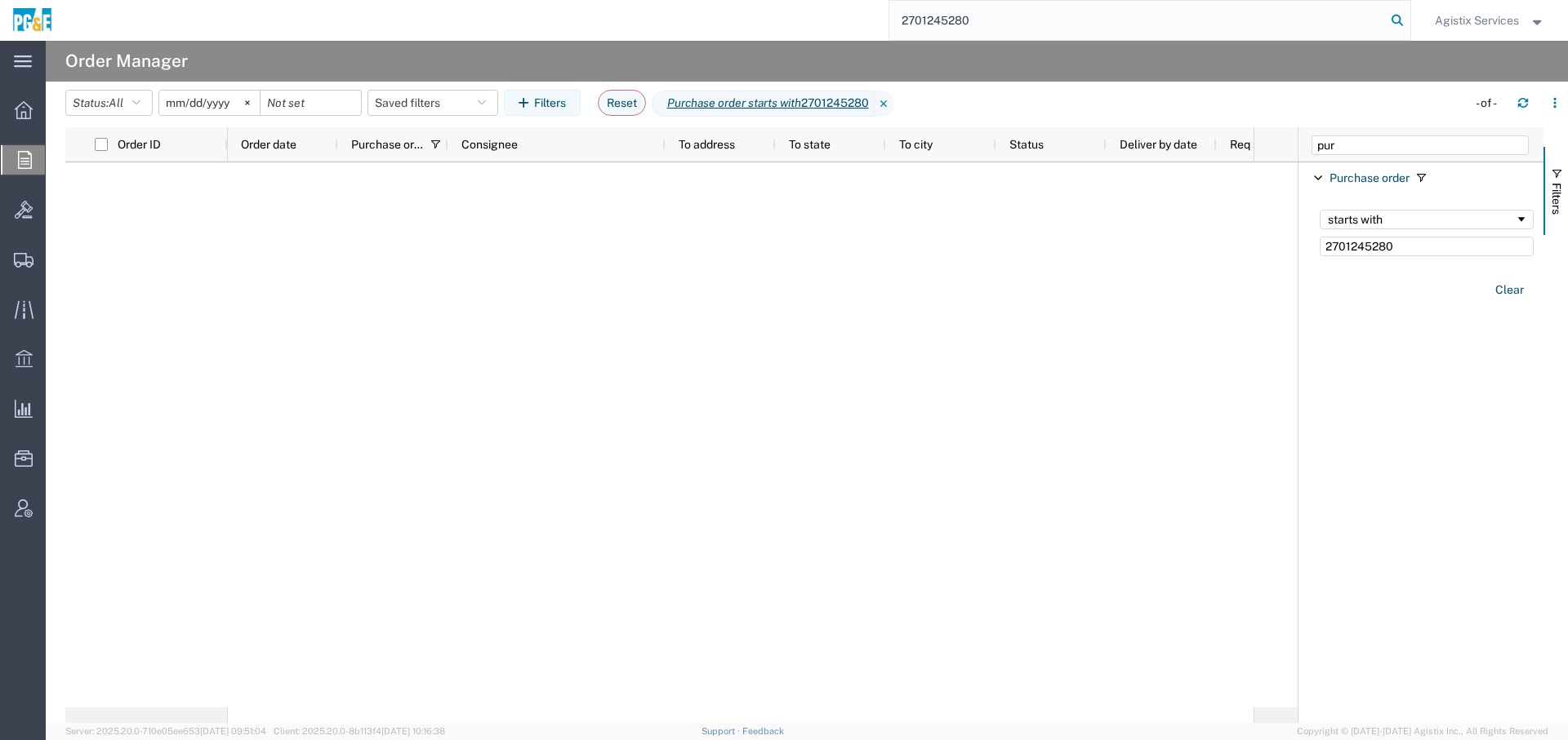
type input "2701245280"
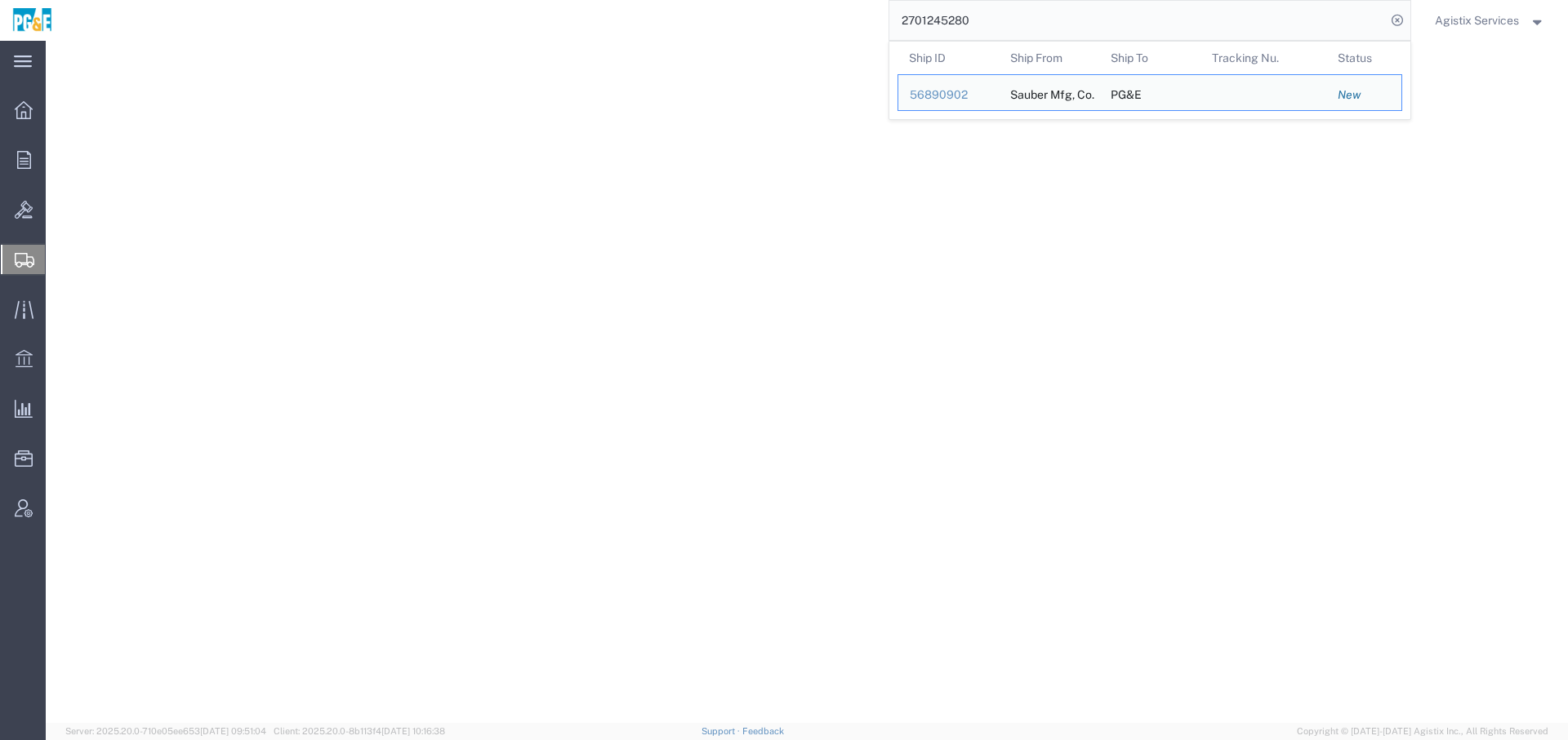
select select
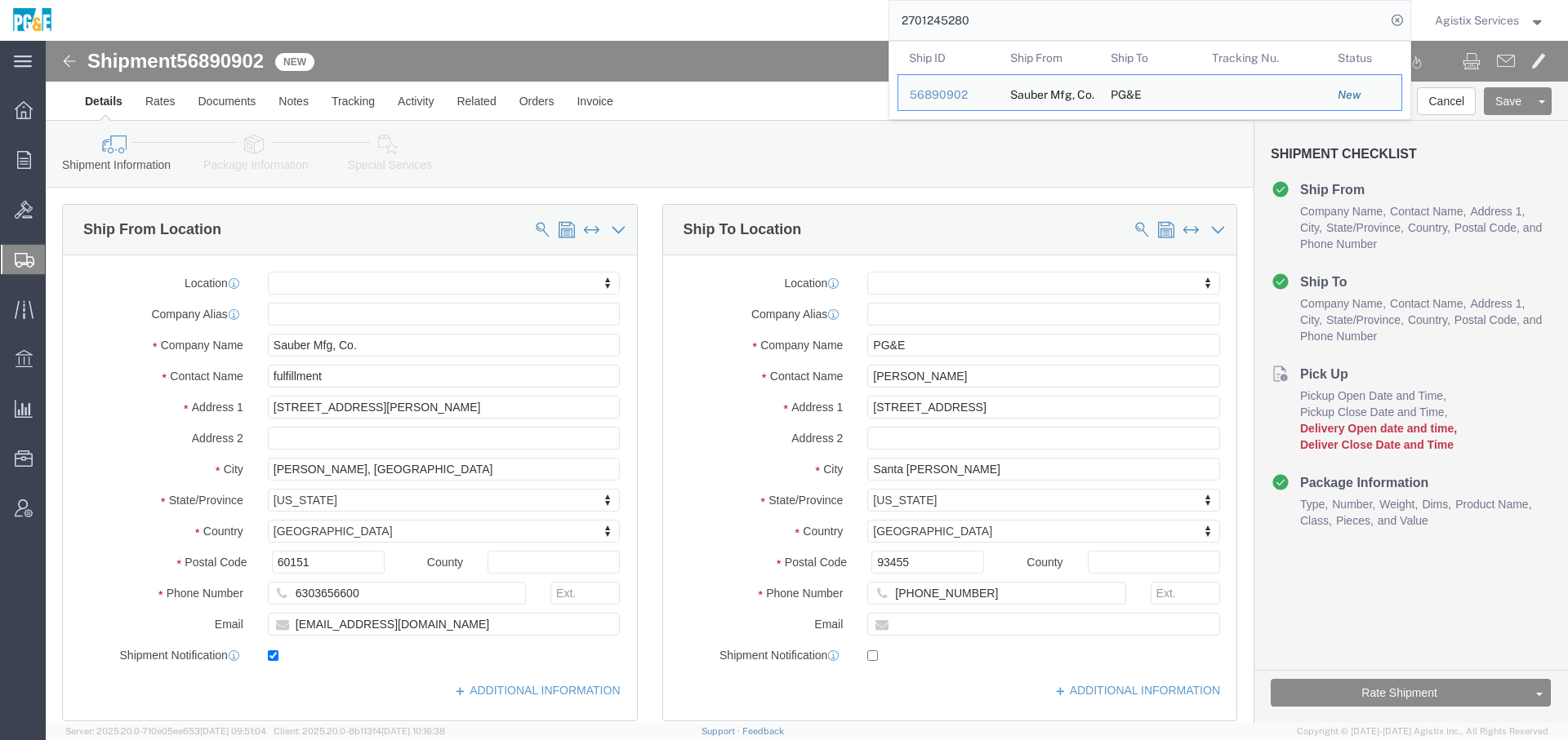
click span "56890902"
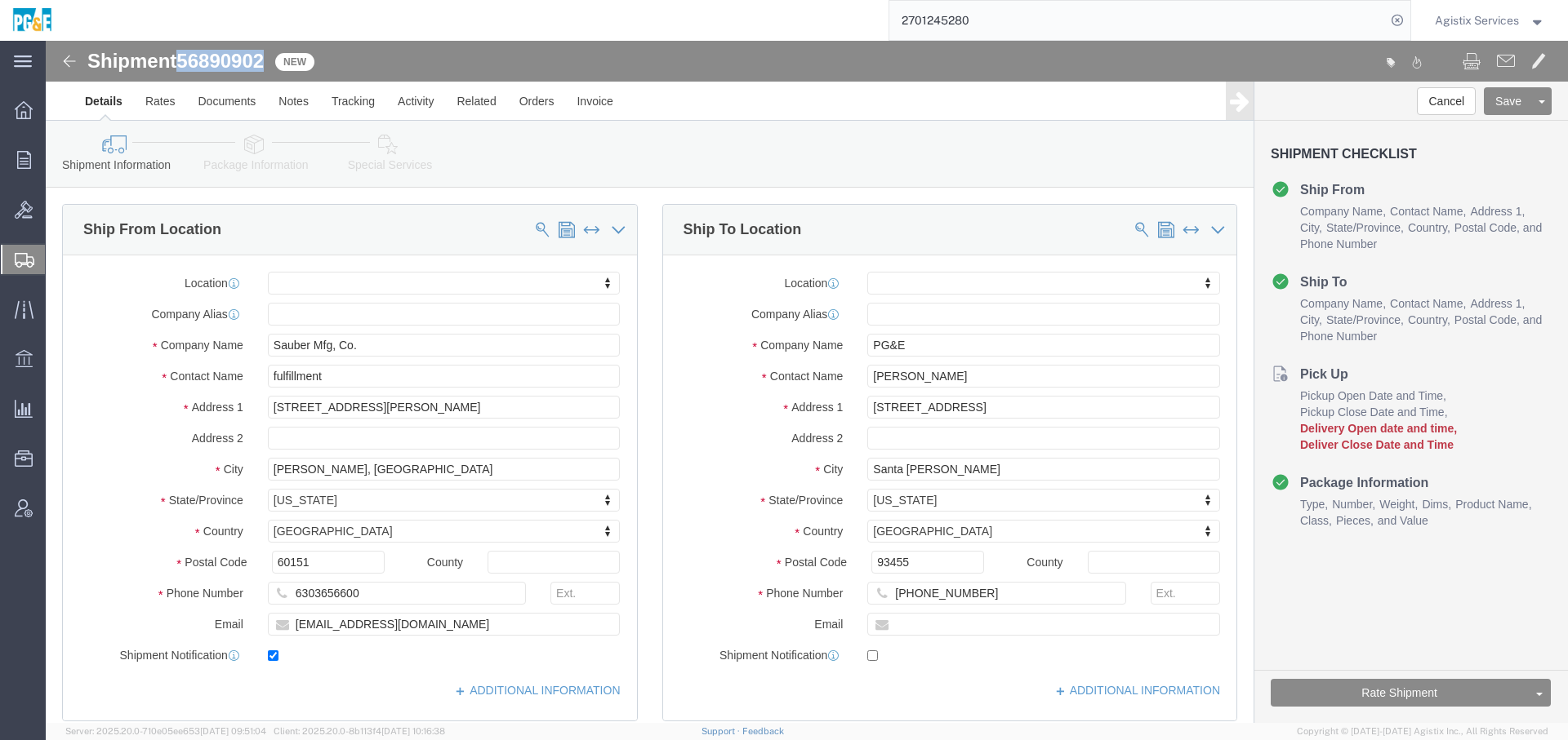
copy span "56890902"
click at [28, 109] on icon at bounding box center [23, 109] width 18 height 18
